Goal: Transaction & Acquisition: Purchase product/service

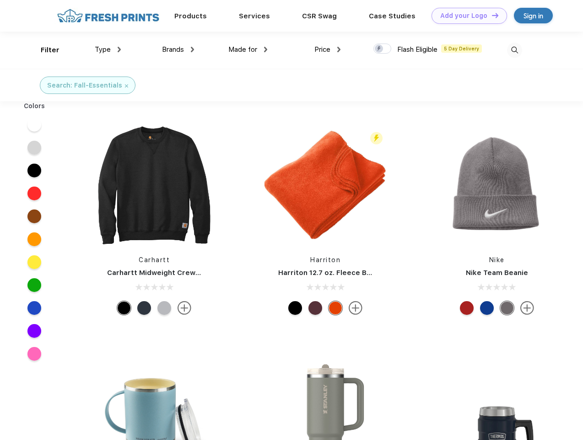
scroll to position [0, 0]
click at [466, 16] on link "Add your Logo Design Tool" at bounding box center [470, 16] width 76 height 16
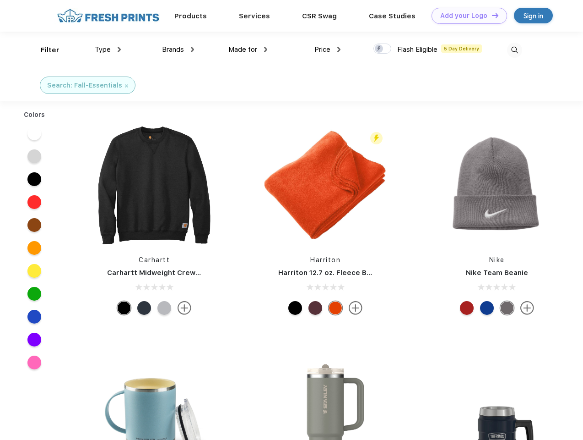
click at [0, 0] on div "Design Tool" at bounding box center [0, 0] width 0 height 0
click at [491, 15] on link "Add your Logo Design Tool" at bounding box center [470, 16] width 76 height 16
click at [44, 50] on div "Filter" at bounding box center [50, 50] width 19 height 11
click at [108, 49] on span "Type" at bounding box center [103, 49] width 16 height 8
click at [178, 49] on span "Brands" at bounding box center [173, 49] width 22 height 8
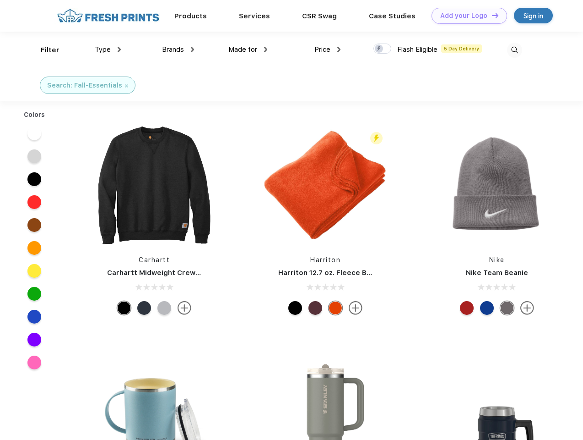
click at [248, 49] on span "Made for" at bounding box center [242, 49] width 29 height 8
click at [328, 49] on span "Price" at bounding box center [323, 49] width 16 height 8
click at [383, 49] on div at bounding box center [383, 49] width 18 height 10
click at [380, 49] on input "checkbox" at bounding box center [377, 46] width 6 height 6
click at [515, 50] on img at bounding box center [514, 50] width 15 height 15
